Goal: Task Accomplishment & Management: Use online tool/utility

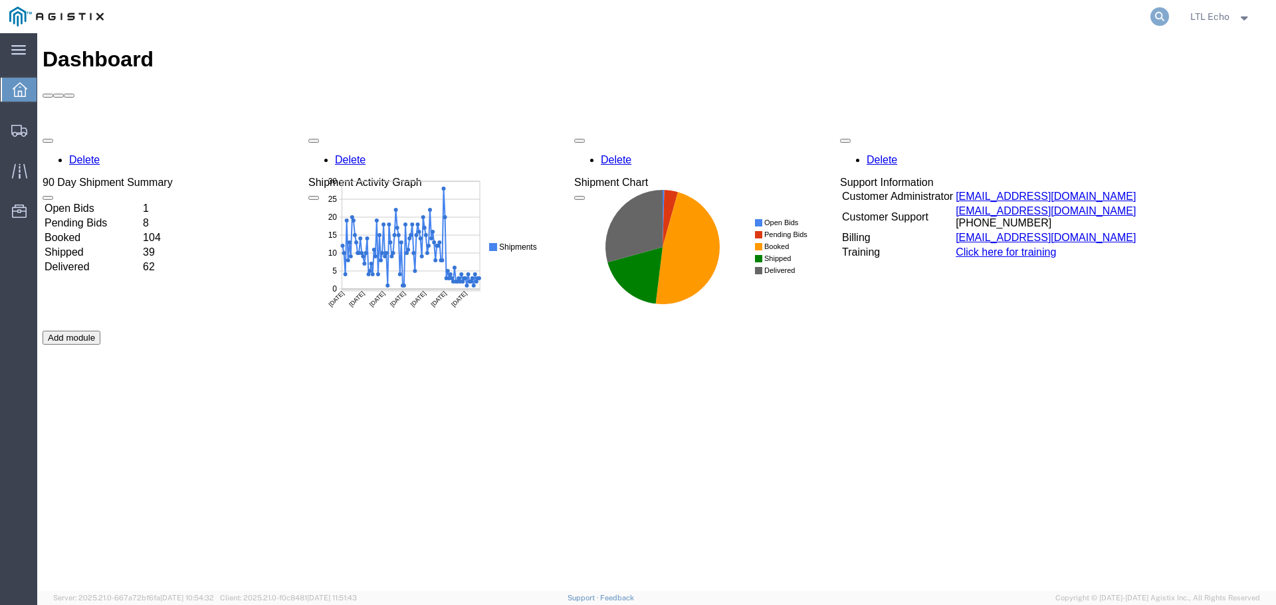
click at [1156, 14] on icon at bounding box center [1159, 16] width 19 height 19
click at [891, 17] on input "search" at bounding box center [948, 17] width 404 height 32
paste input "64604319"
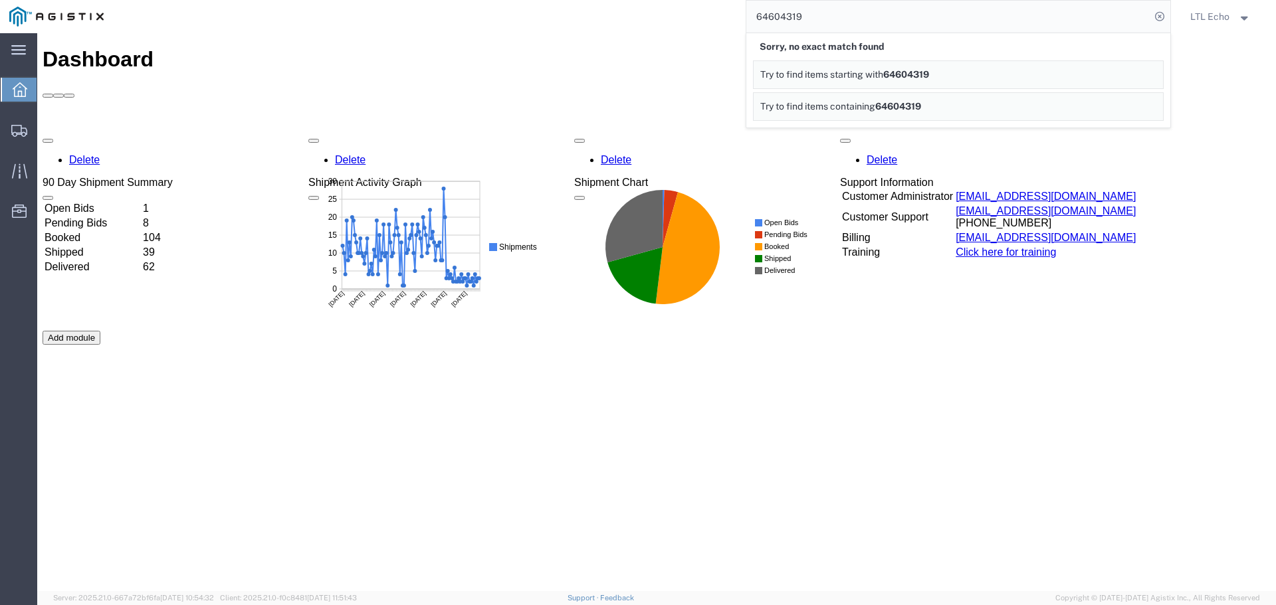
click at [782, 15] on input "64604319" at bounding box center [948, 17] width 404 height 32
paste input "57110451"
type input "57110451"
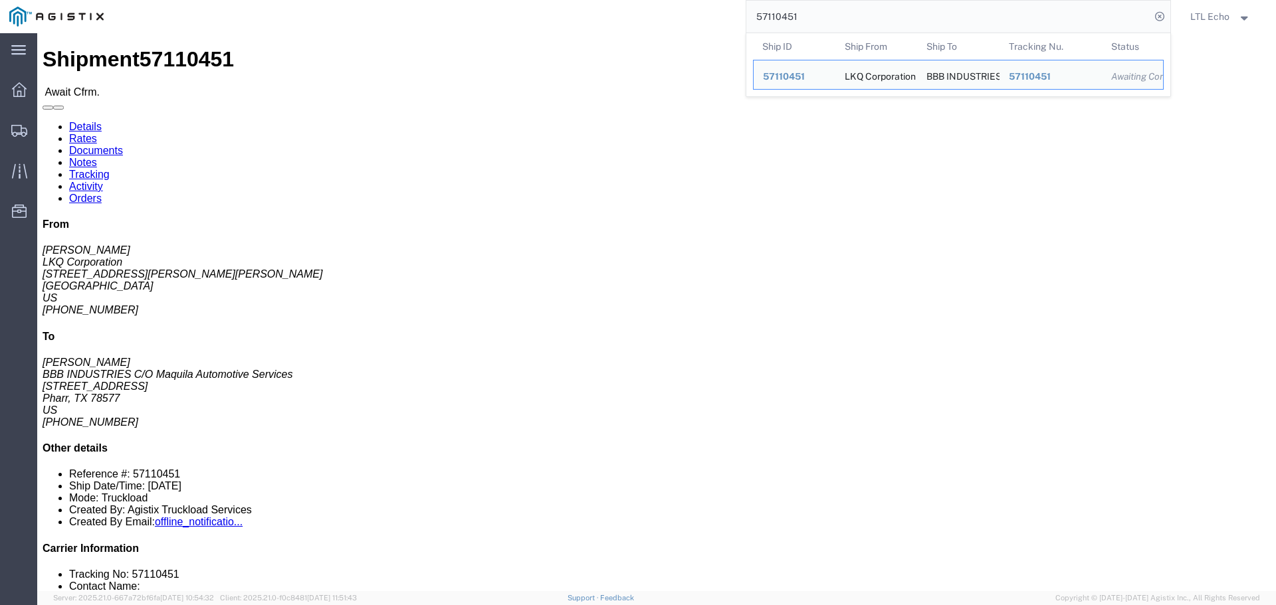
drag, startPoint x: 849, startPoint y: 140, endPoint x: 857, endPoint y: 139, distance: 8.1
click p "Bill Of Lading: 57110451 Purchase Order: 413363-3"
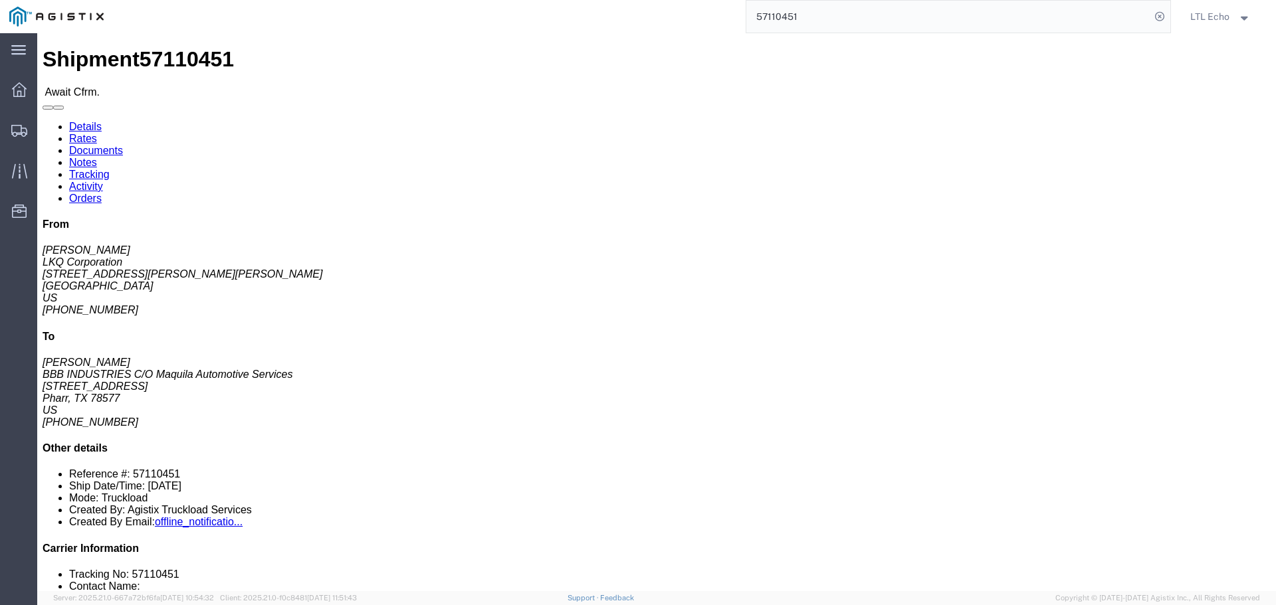
drag, startPoint x: 846, startPoint y: 140, endPoint x: 831, endPoint y: 147, distance: 16.7
click b "413363-3"
copy b "413363"
click b "57110451"
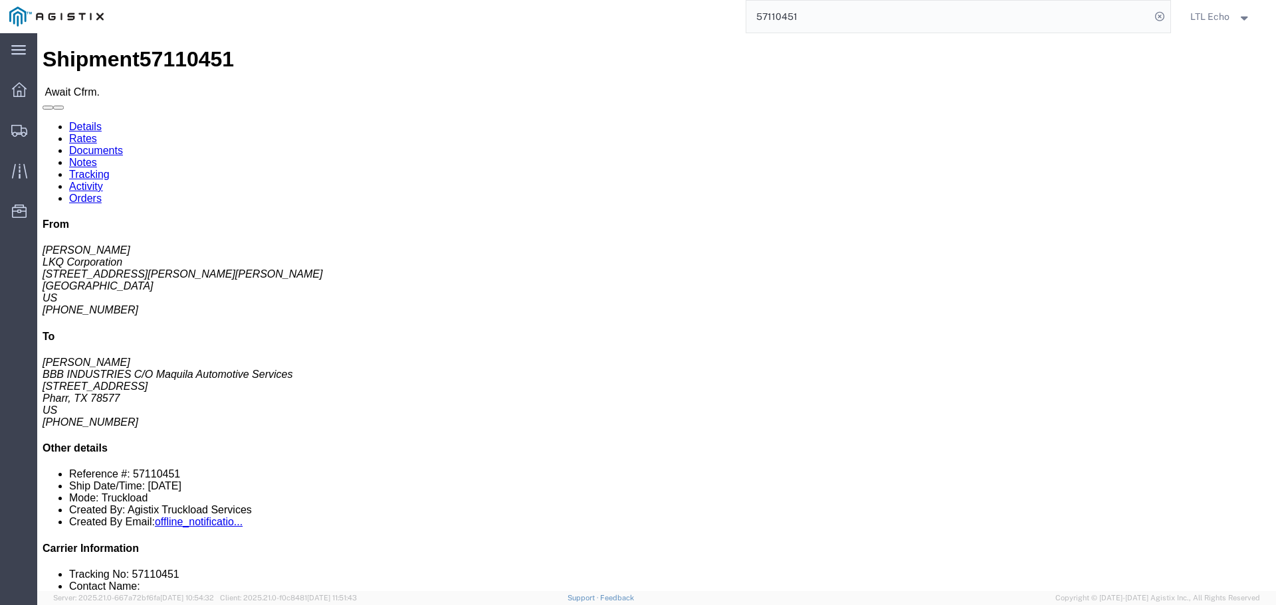
click b "57110451"
copy b "57110451"
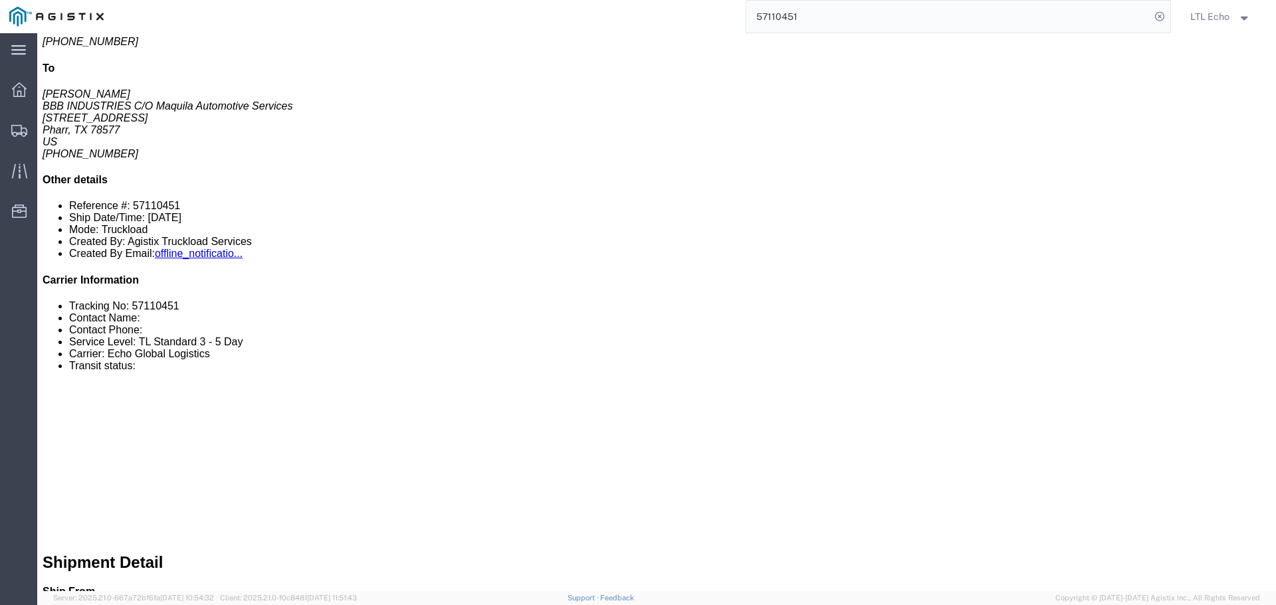
scroll to position [332, 0]
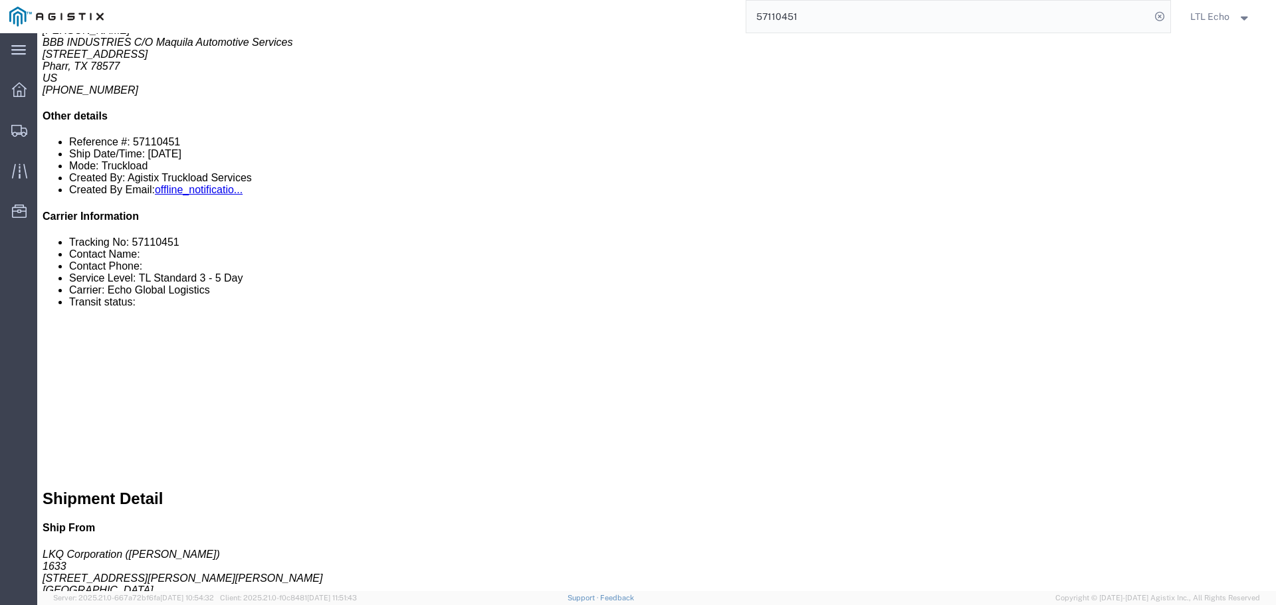
drag, startPoint x: 96, startPoint y: 46, endPoint x: 125, endPoint y: 46, distance: 28.6
click link "Rates"
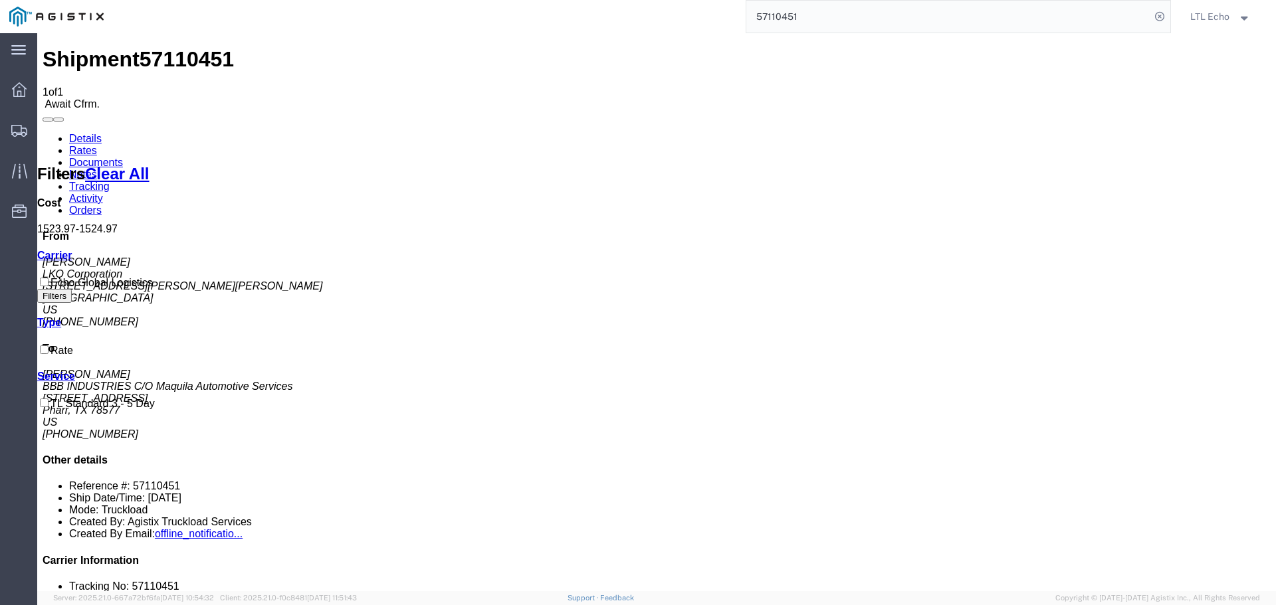
click at [85, 133] on link "Details" at bounding box center [85, 138] width 33 height 11
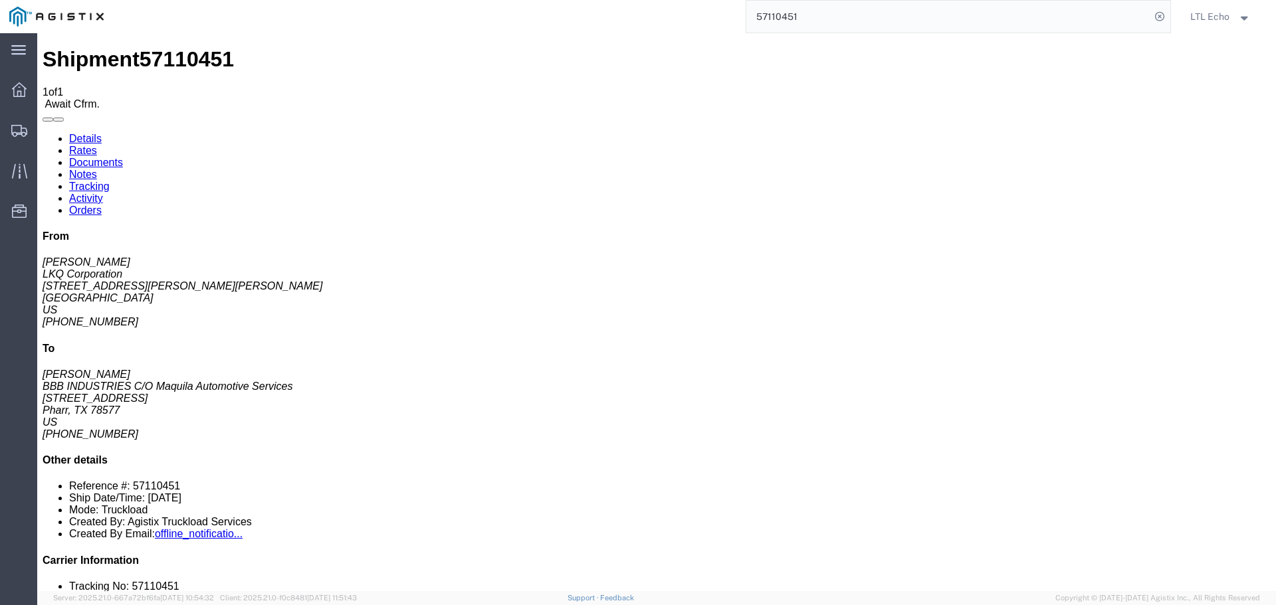
click link "Confirm"
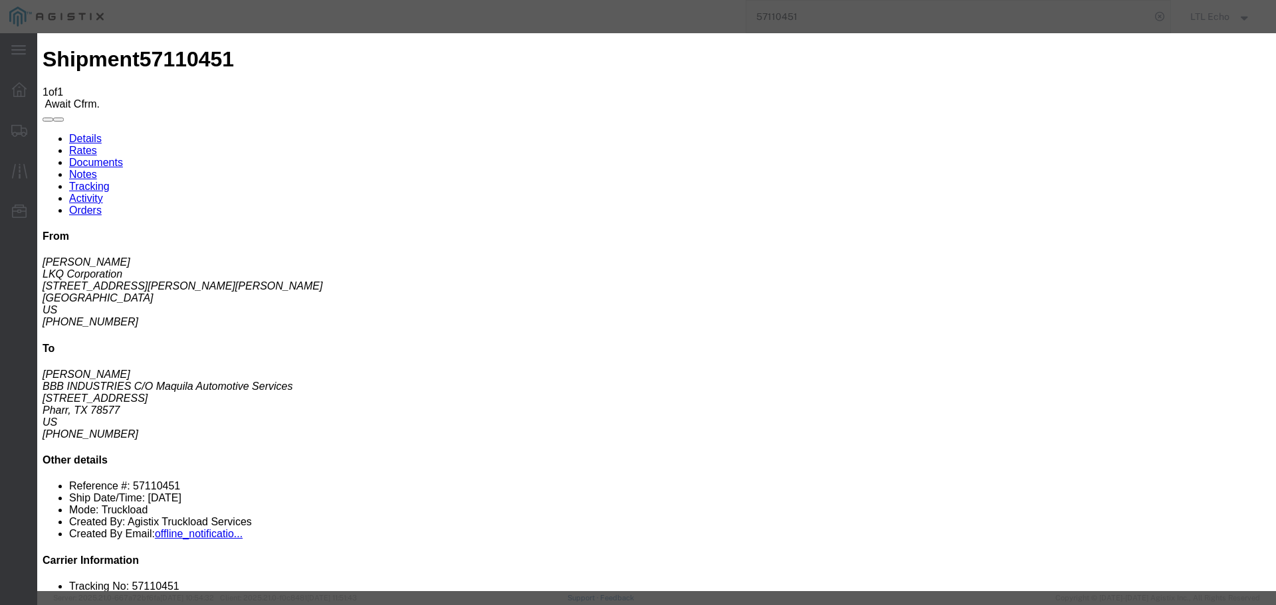
click input "checkbox"
checkbox input "true"
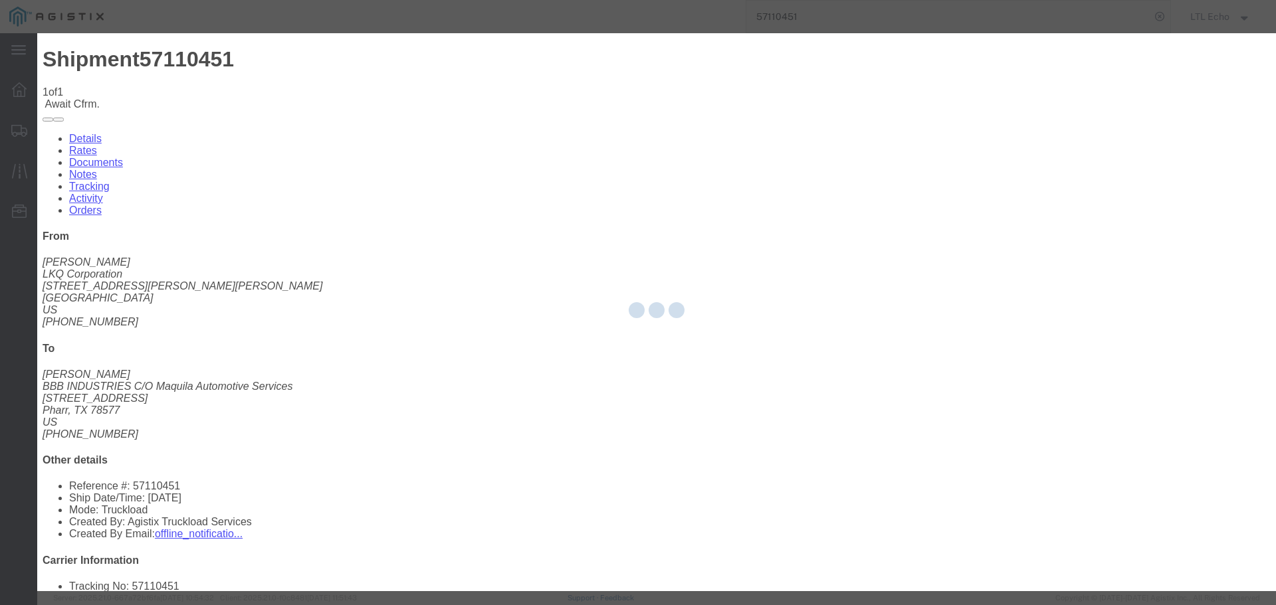
type input "LTL Echo"
type input "+ 8005116111"
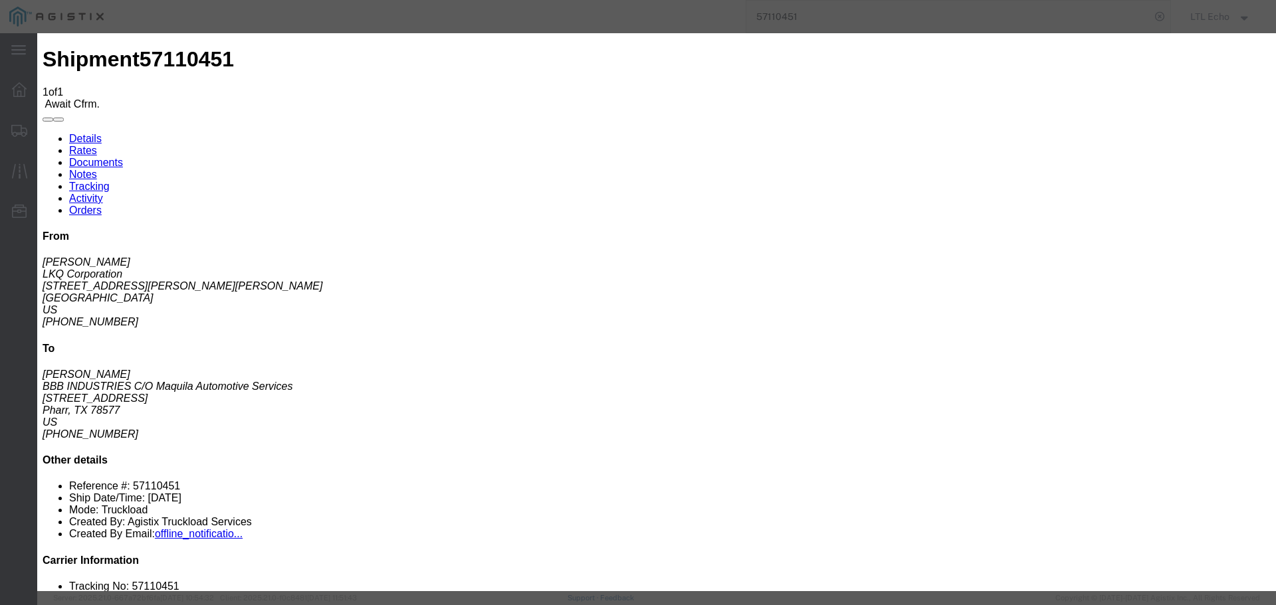
click input "text"
type input "64663085"
click button "Submit"
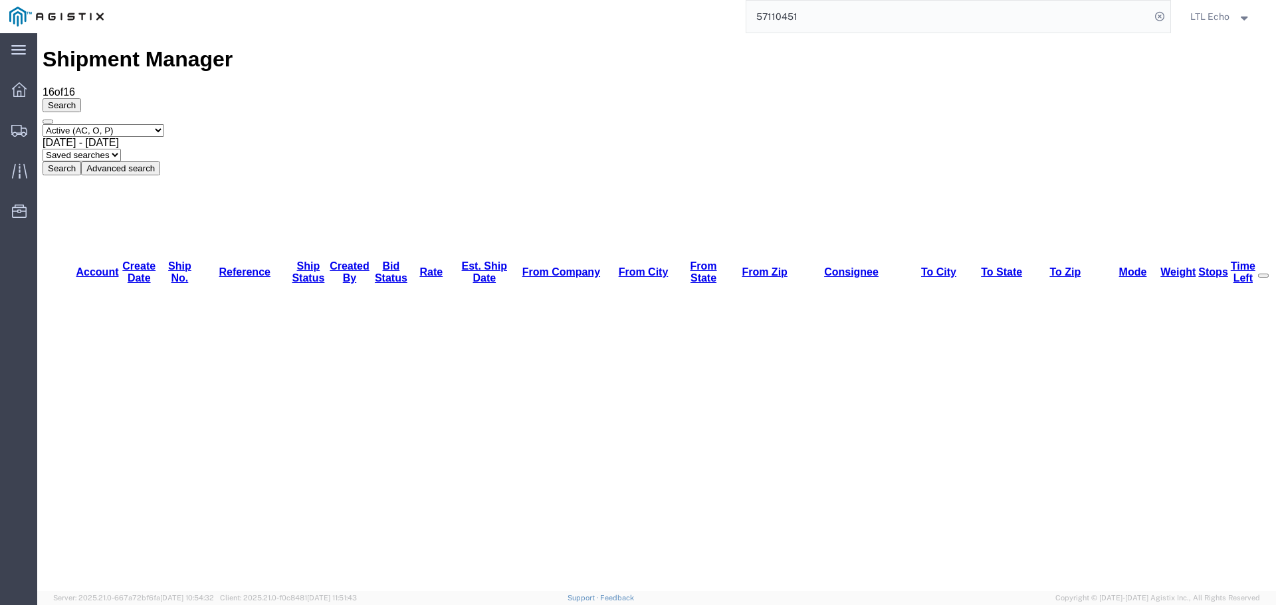
click at [768, 15] on input "57110451" at bounding box center [948, 17] width 404 height 32
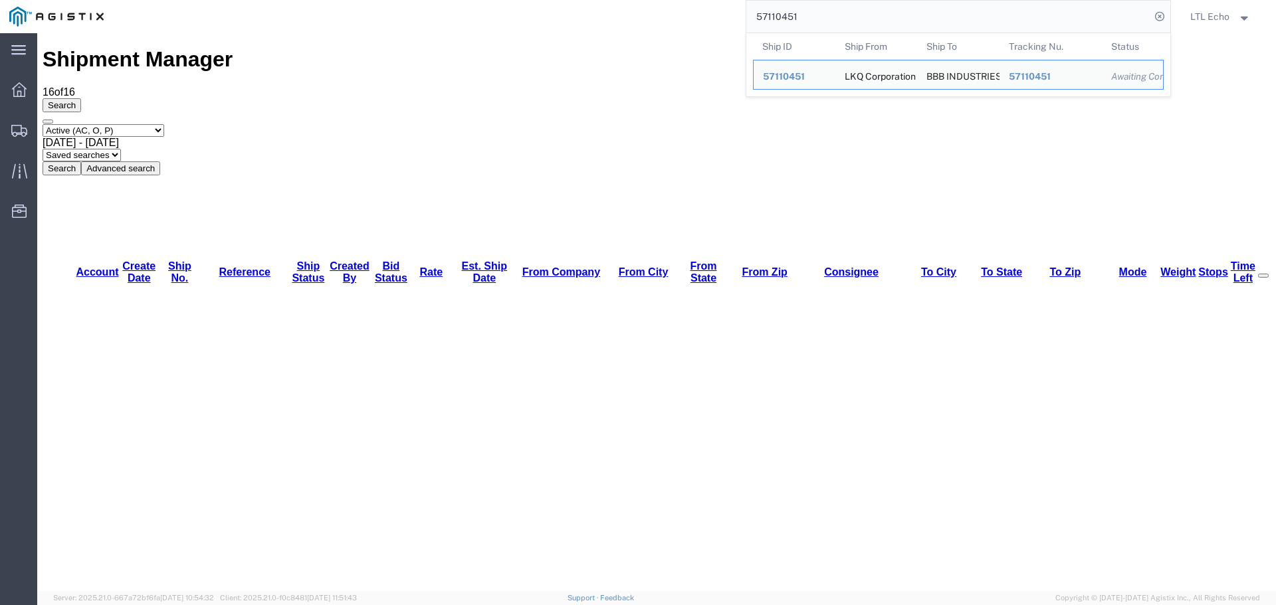
click at [768, 15] on input "57110451" at bounding box center [948, 17] width 404 height 32
paste input "355"
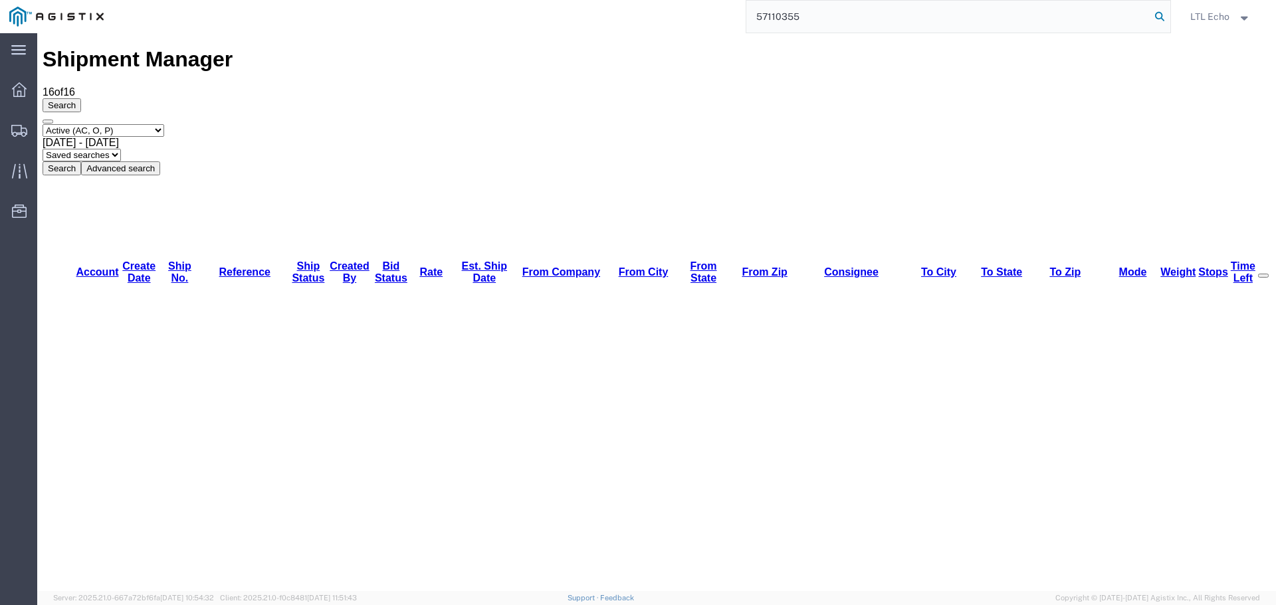
type input "57110355"
click at [1160, 15] on icon at bounding box center [1159, 16] width 19 height 19
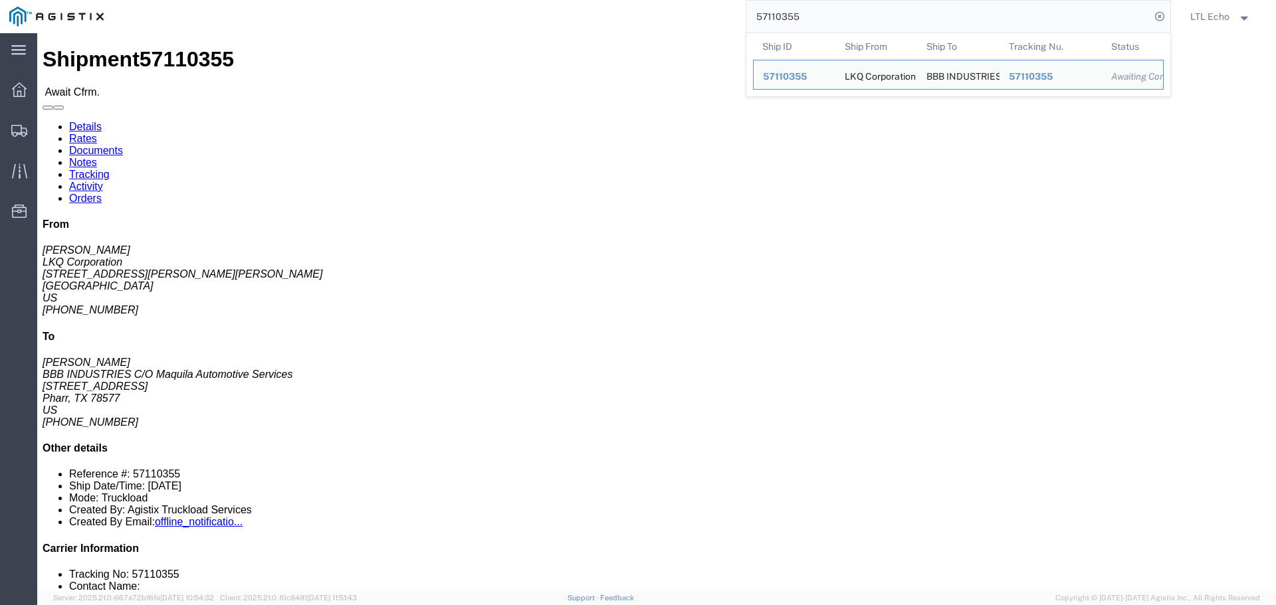
click div "Ship From LKQ Corporation ([PERSON_NAME]) [STREET_ADDRESS][PERSON_NAME] [PHONE_…"
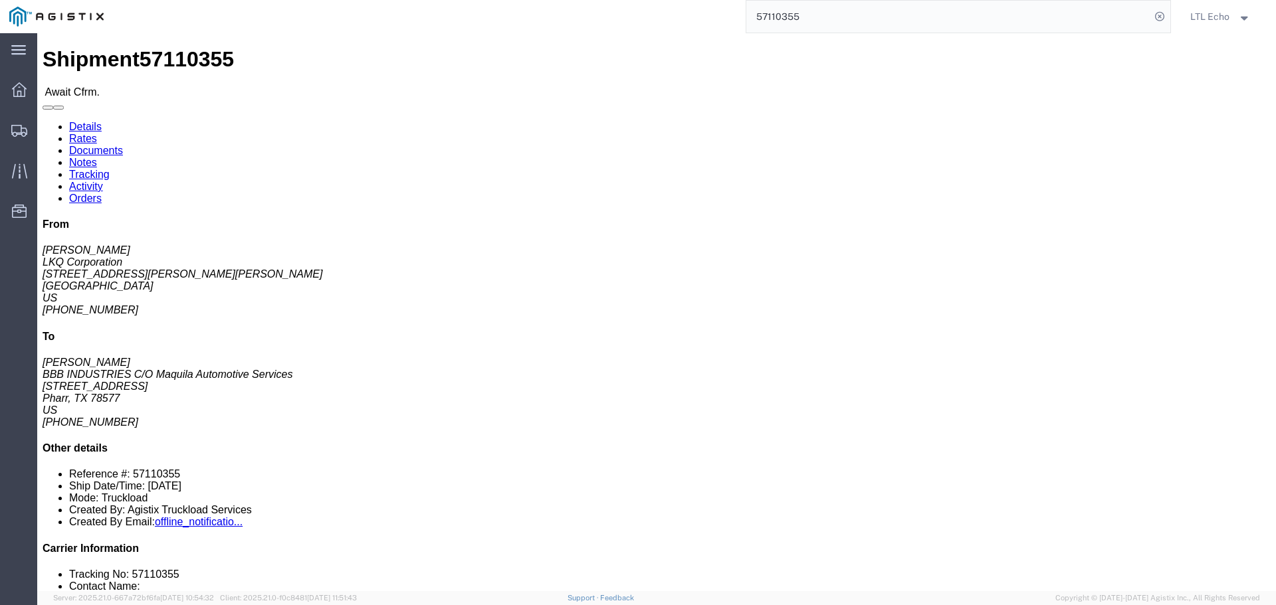
drag, startPoint x: 86, startPoint y: 54, endPoint x: 104, endPoint y: 49, distance: 18.7
click link "Rates"
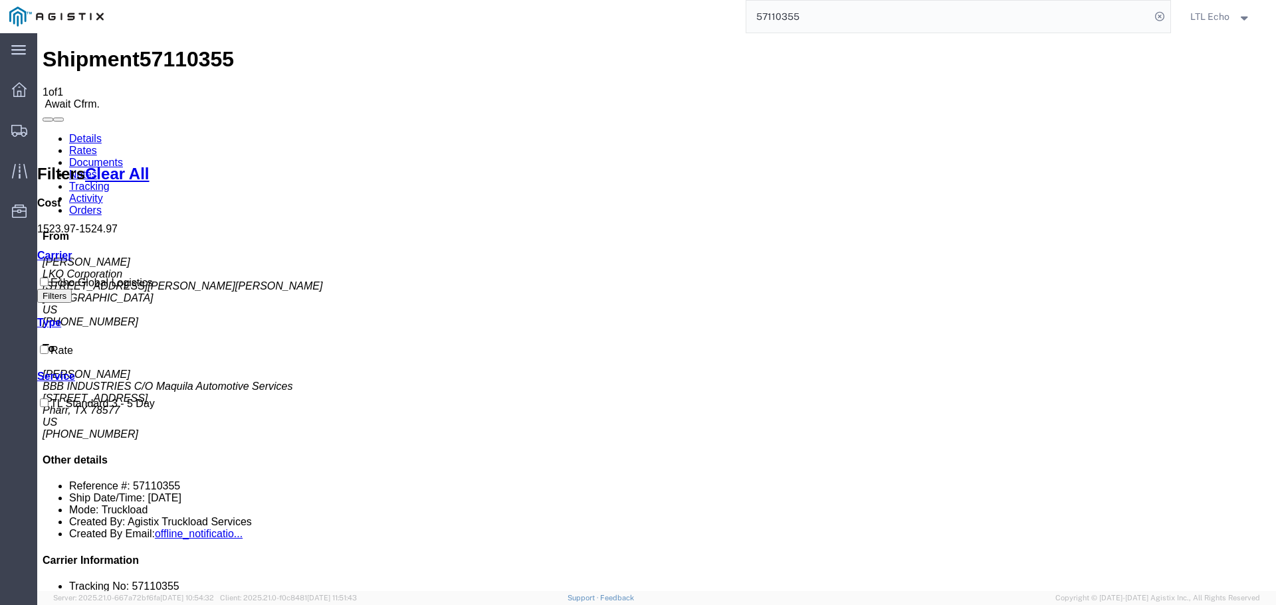
click at [72, 133] on link "Details" at bounding box center [85, 138] width 33 height 11
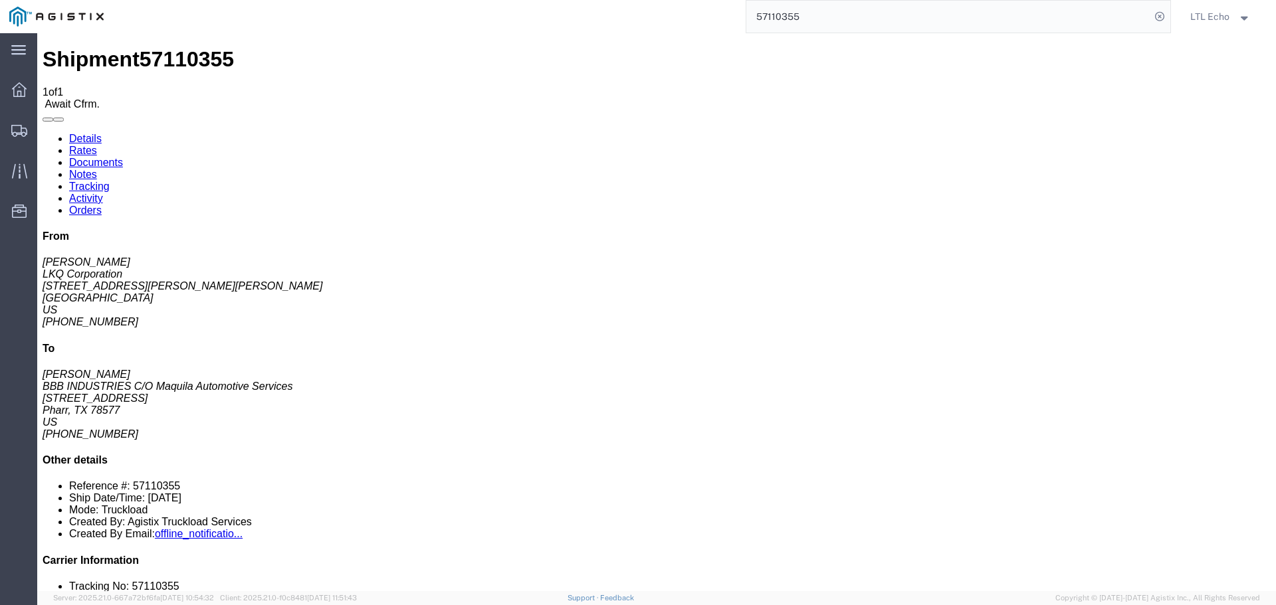
click link "Confirm"
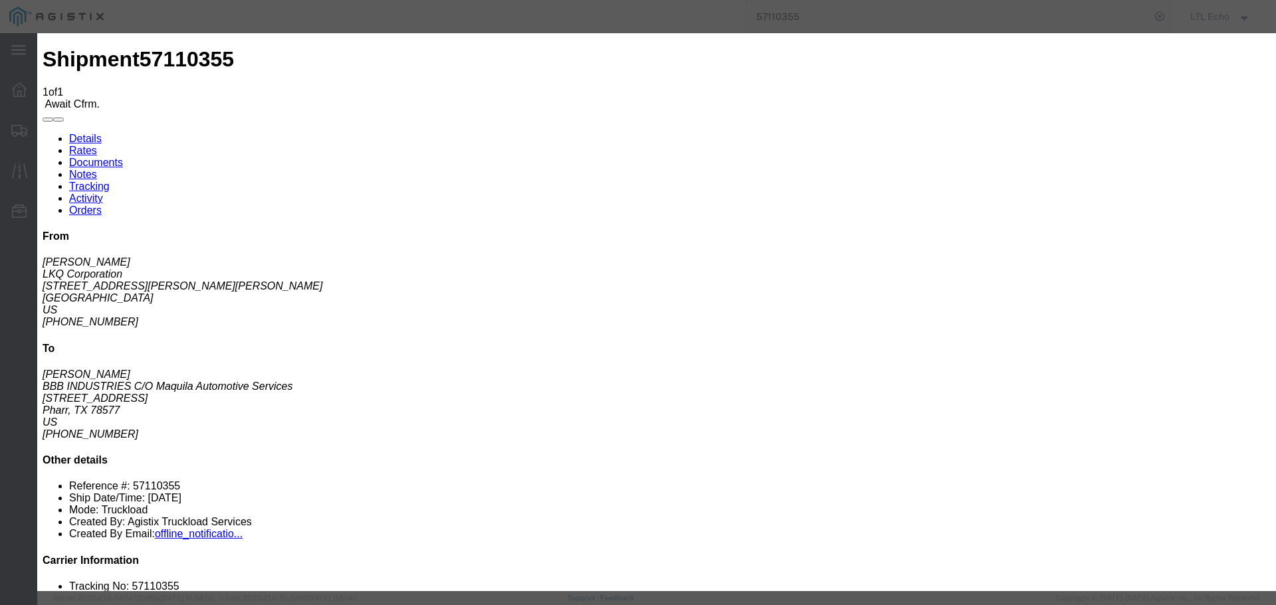
click div
click input "checkbox"
checkbox input "true"
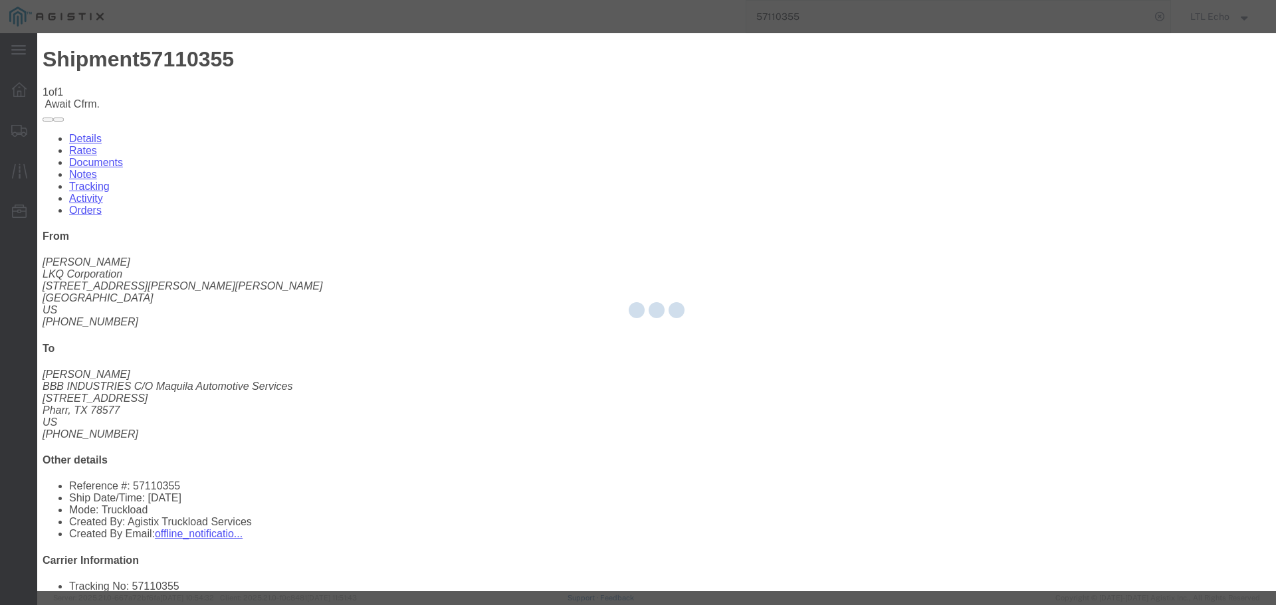
type input "LTL Echo"
type input "+ 8005116111"
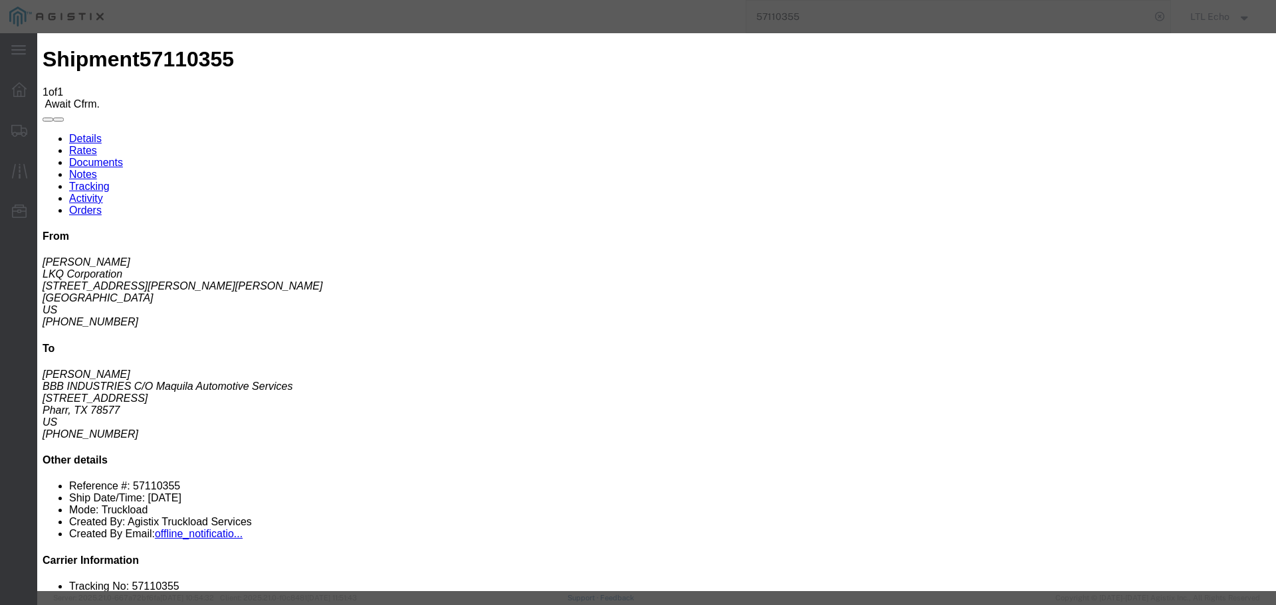
click input "text"
type input "64663120"
click button "Submit"
